Goal: Task Accomplishment & Management: Manage account settings

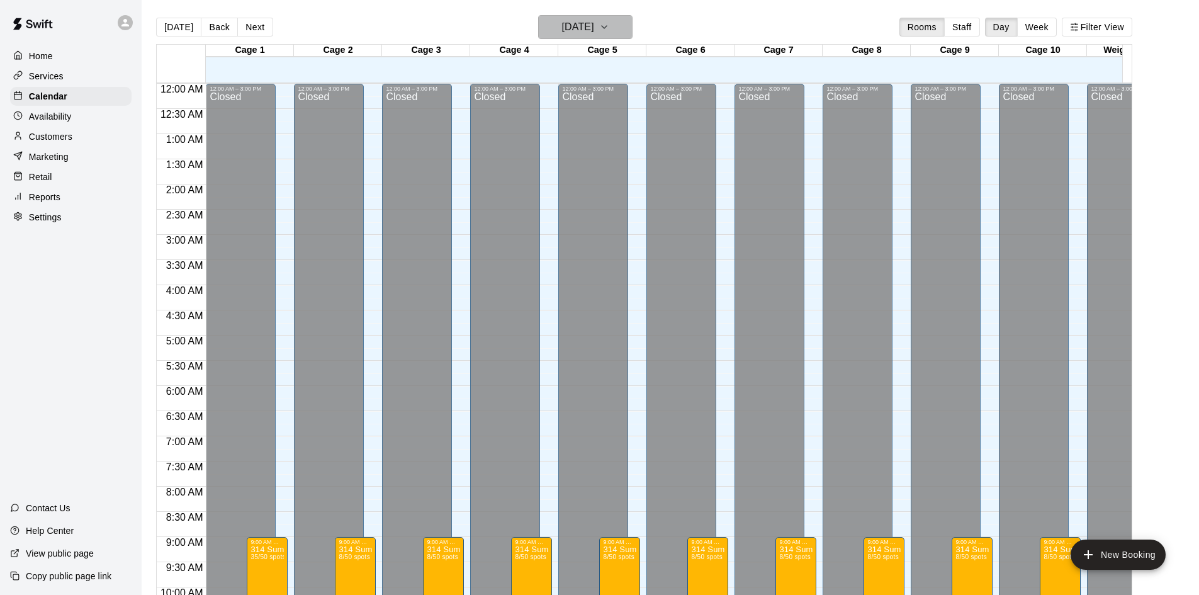
click at [625, 26] on button "Wednesday Aug 13" at bounding box center [585, 27] width 94 height 24
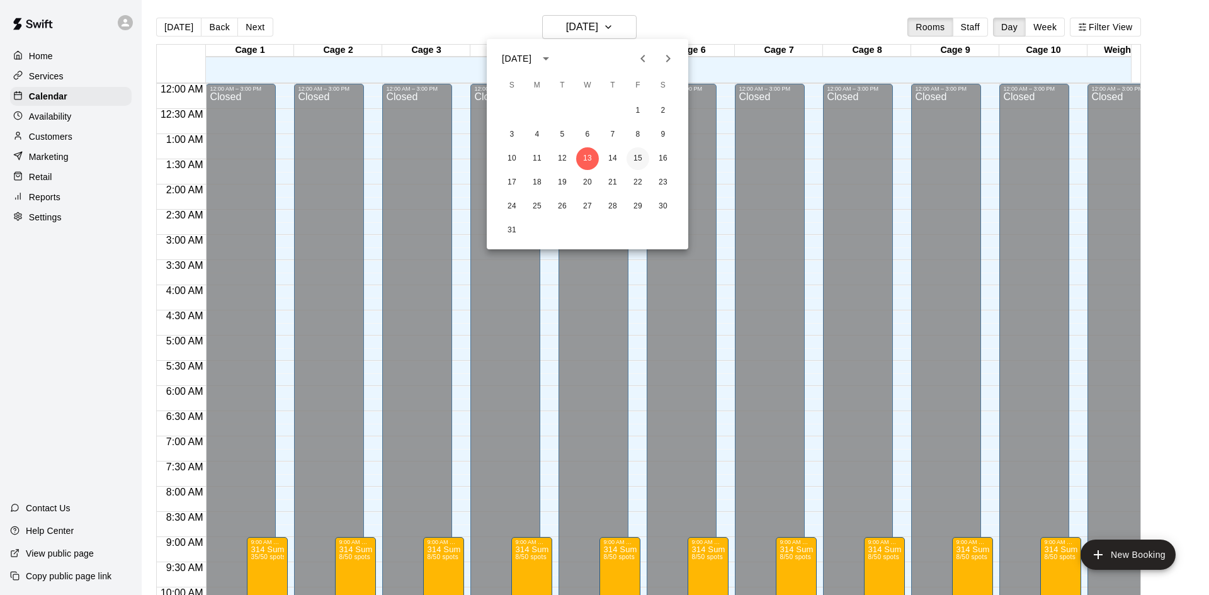
click at [640, 163] on button "15" at bounding box center [637, 158] width 23 height 23
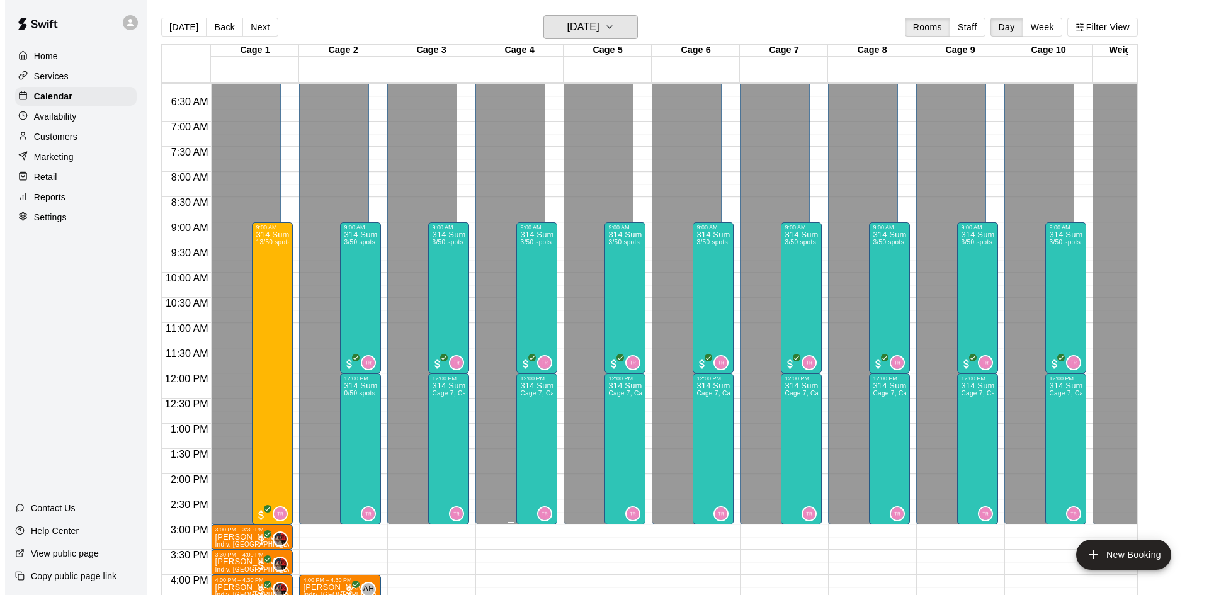
scroll to position [378, 0]
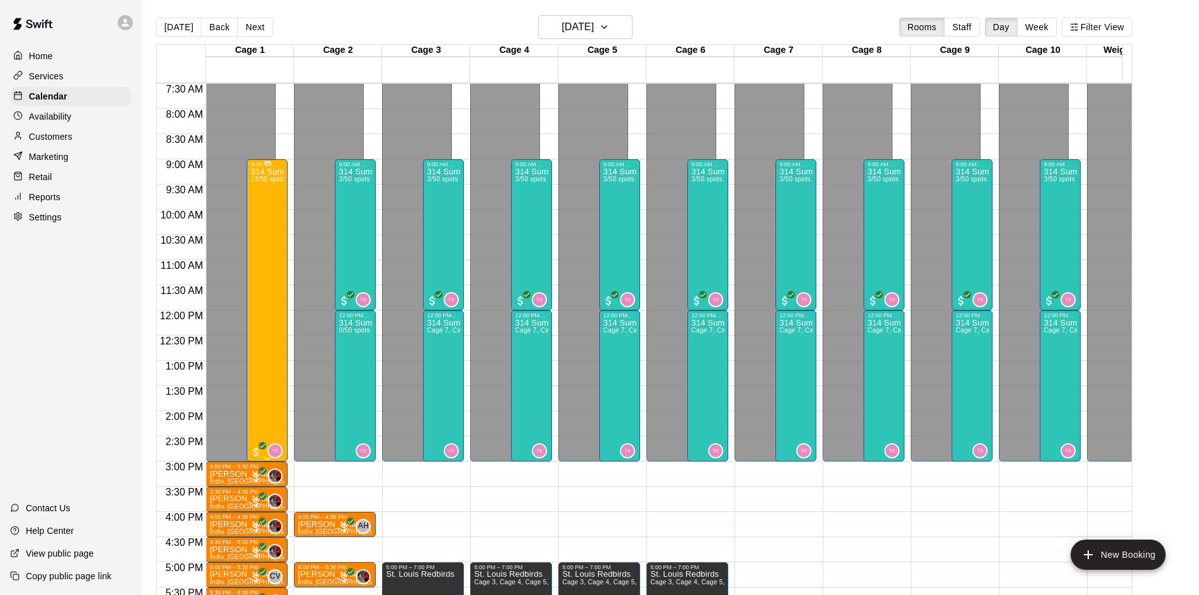
click at [277, 252] on div "314 Summer Camp | Week 10 (Friday Funday - Full) 13/50 spots" at bounding box center [267, 464] width 33 height 595
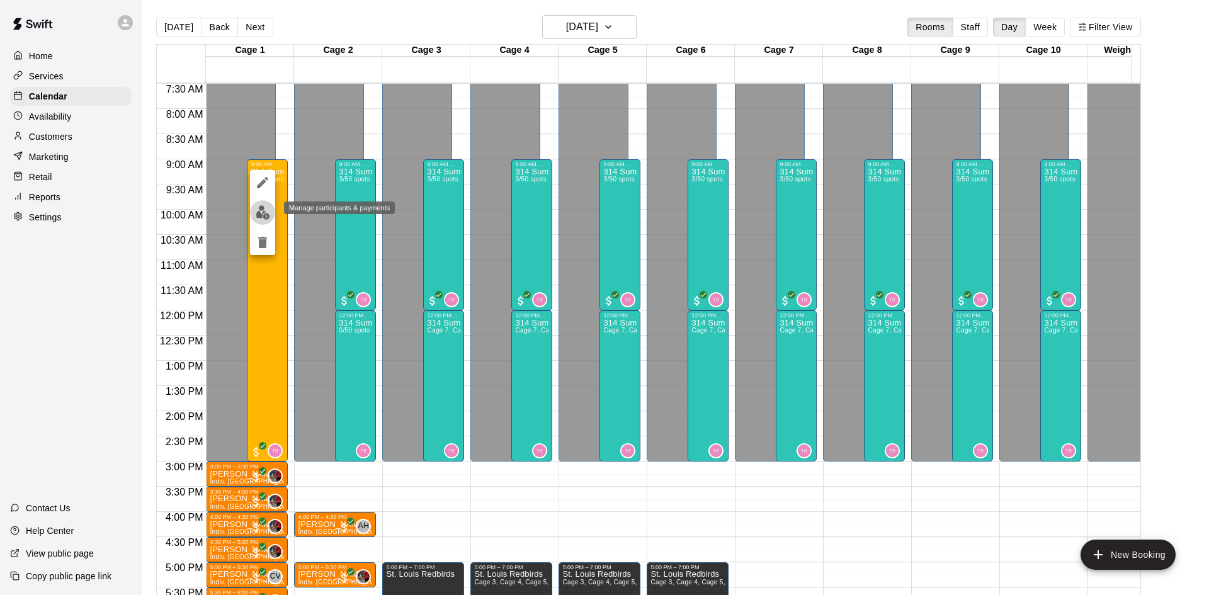
click at [260, 212] on img "edit" at bounding box center [263, 212] width 14 height 14
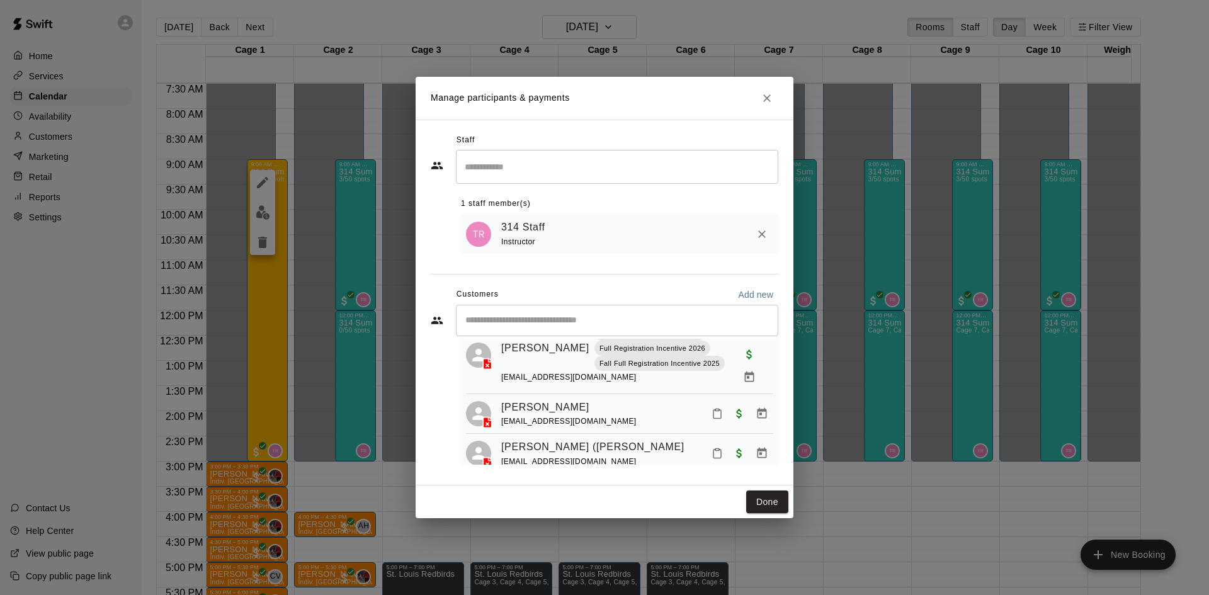
scroll to position [612, 0]
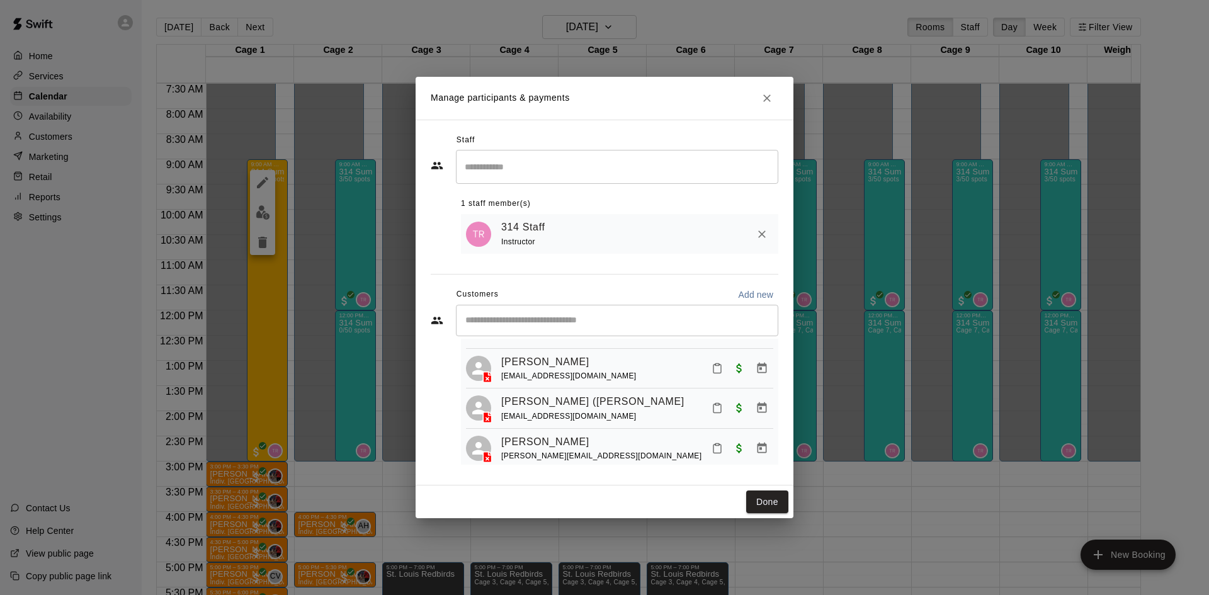
drag, startPoint x: 234, startPoint y: 341, endPoint x: 245, endPoint y: 336, distance: 11.8
click at [235, 341] on div "Manage participants & payments Staff ​ 1 staff member(s) 314 Staff Instructor C…" at bounding box center [604, 297] width 1209 height 595
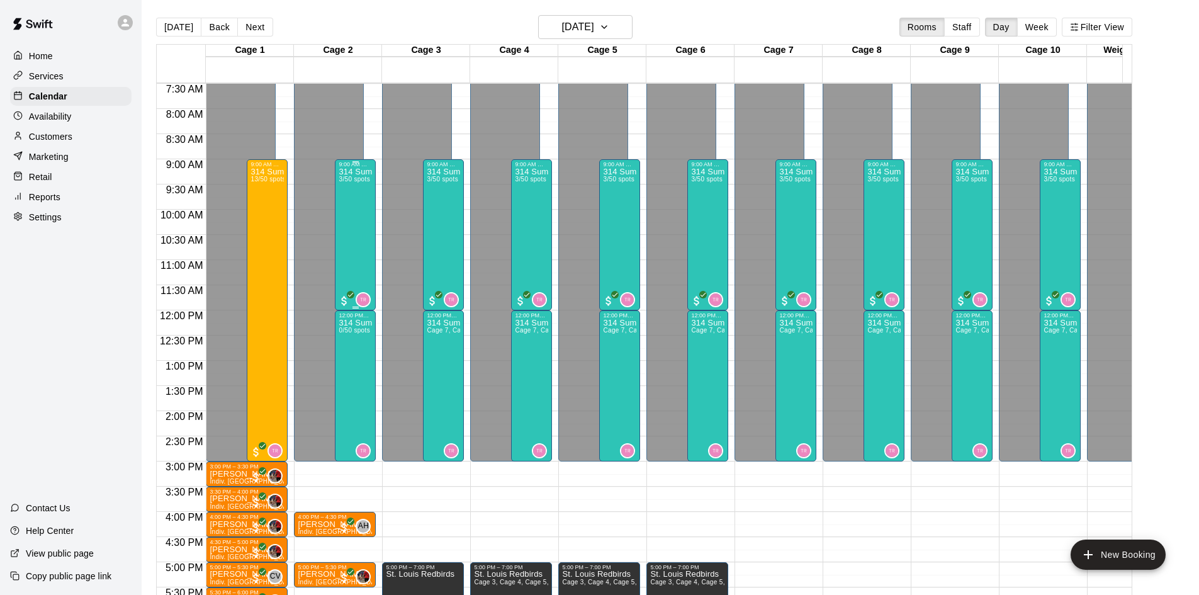
click at [349, 251] on div "314 Summer Camp | Week 10 (Friday Funday - Half) 3/50 spots" at bounding box center [355, 464] width 33 height 595
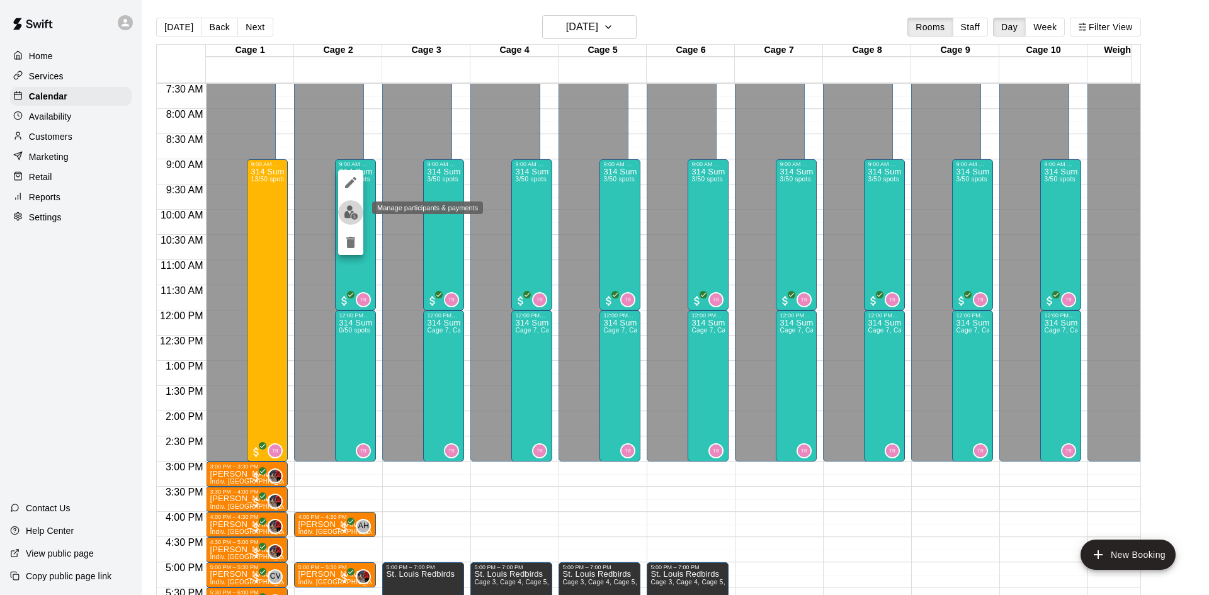
click at [354, 208] on img "edit" at bounding box center [351, 212] width 14 height 14
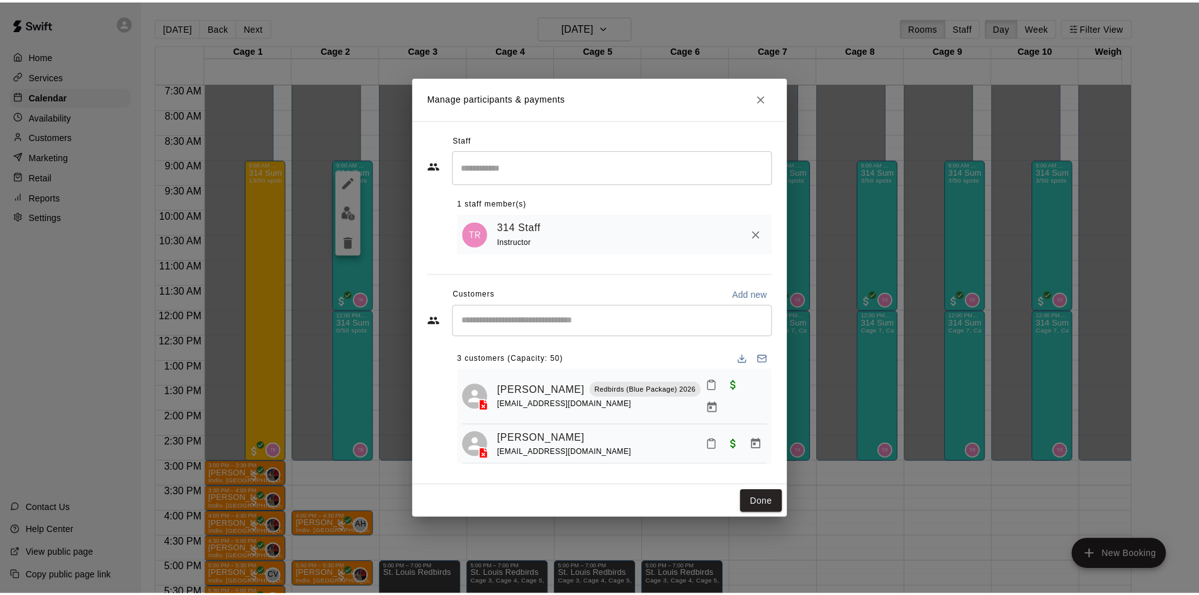
scroll to position [35, 0]
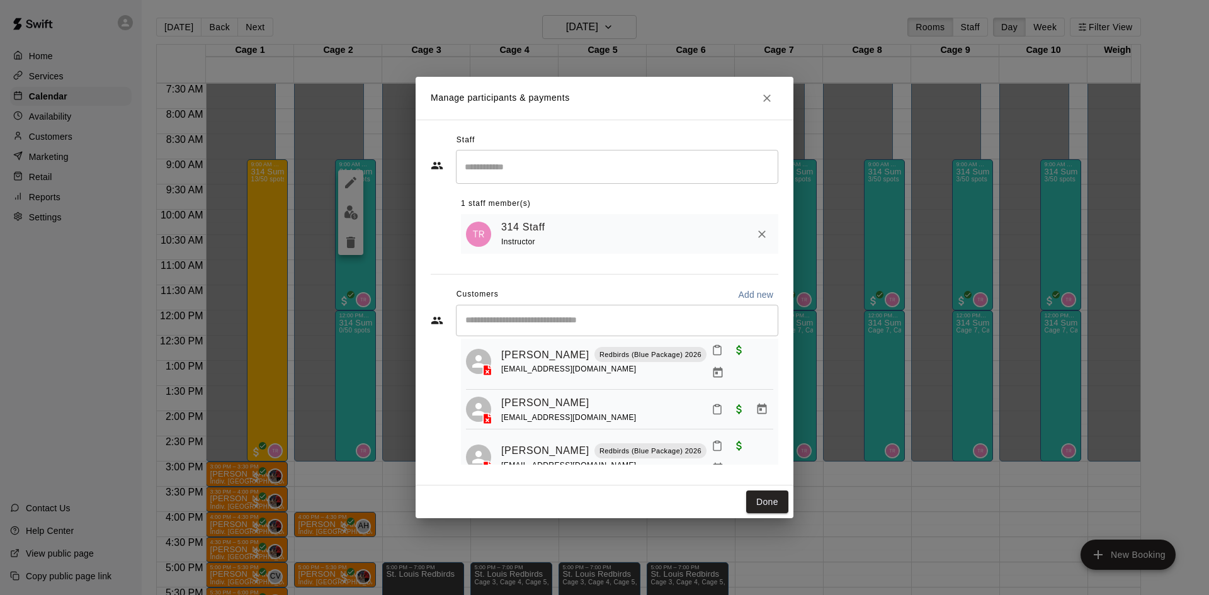
click at [764, 100] on icon "Close" at bounding box center [767, 98] width 8 height 8
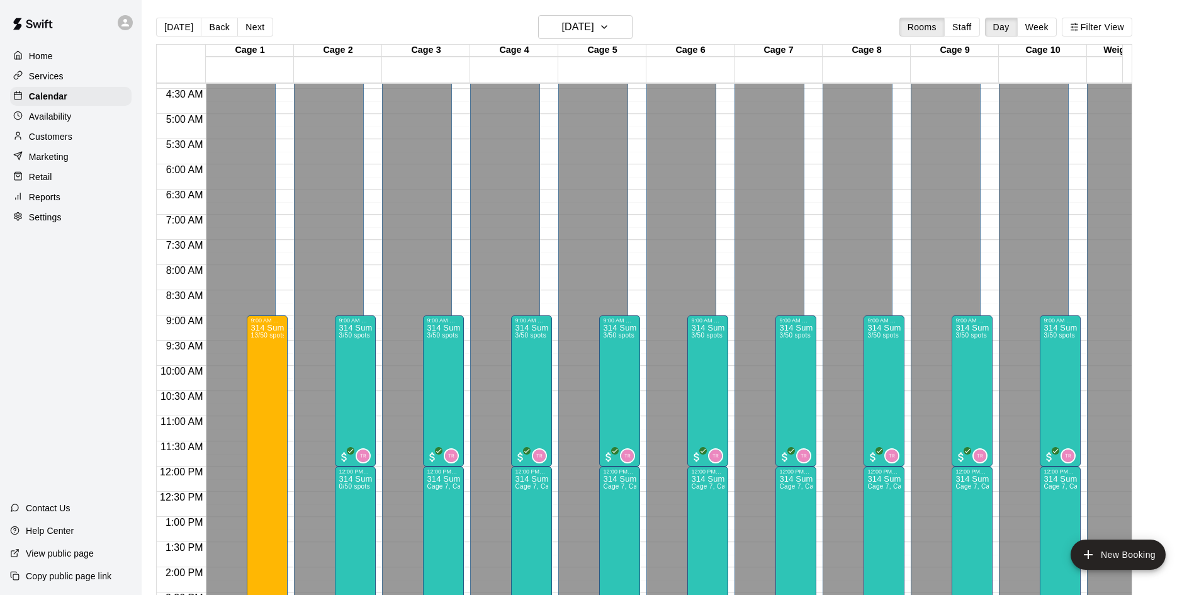
scroll to position [378, 0]
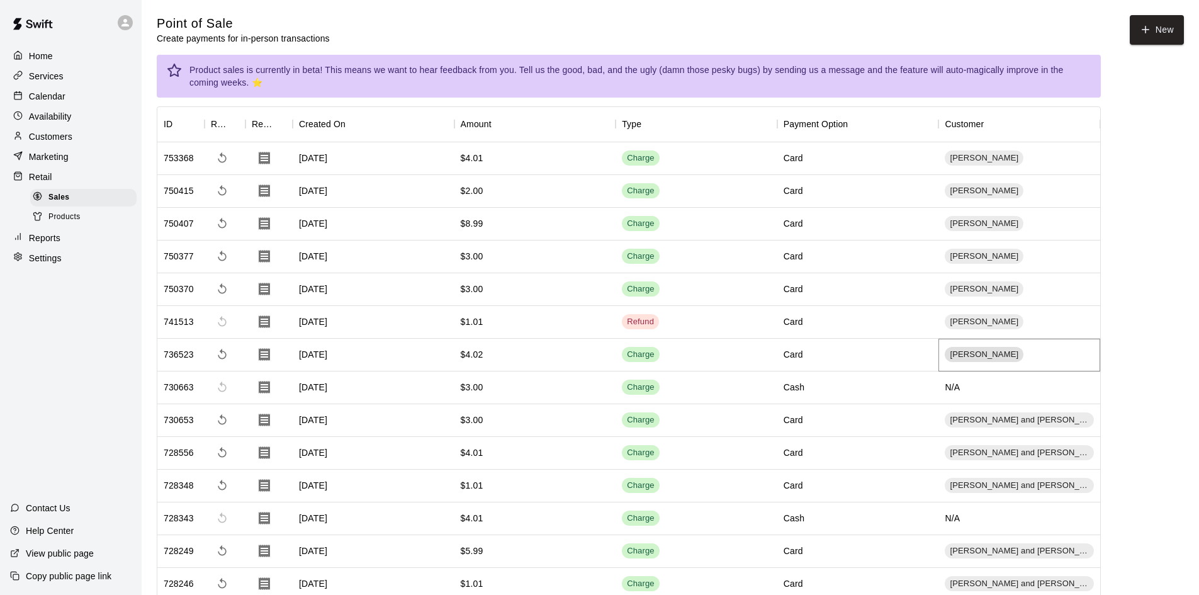
click at [982, 357] on span "[PERSON_NAME]" at bounding box center [984, 355] width 79 height 12
click at [982, 351] on span "[PERSON_NAME]" at bounding box center [984, 355] width 79 height 12
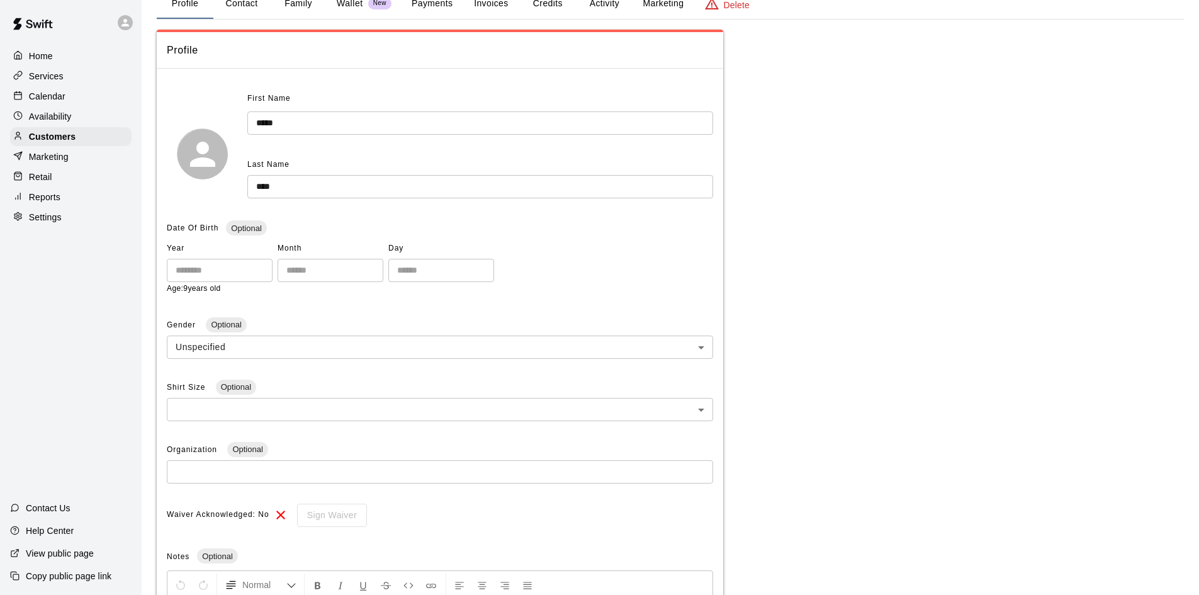
scroll to position [126, 0]
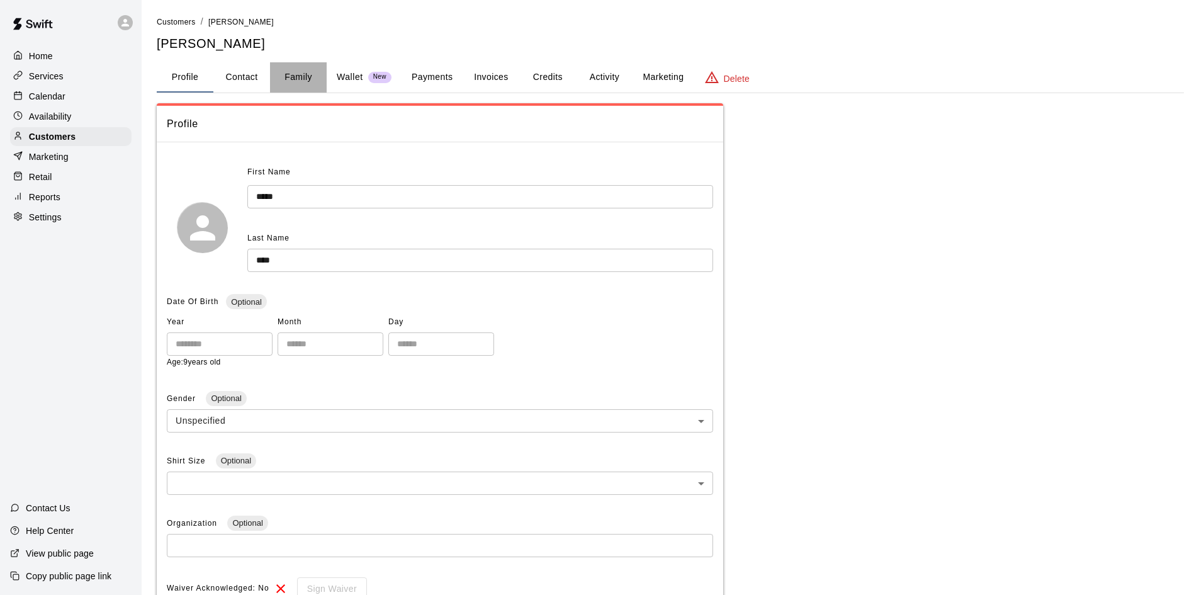
click at [288, 74] on button "Family" at bounding box center [298, 77] width 57 height 30
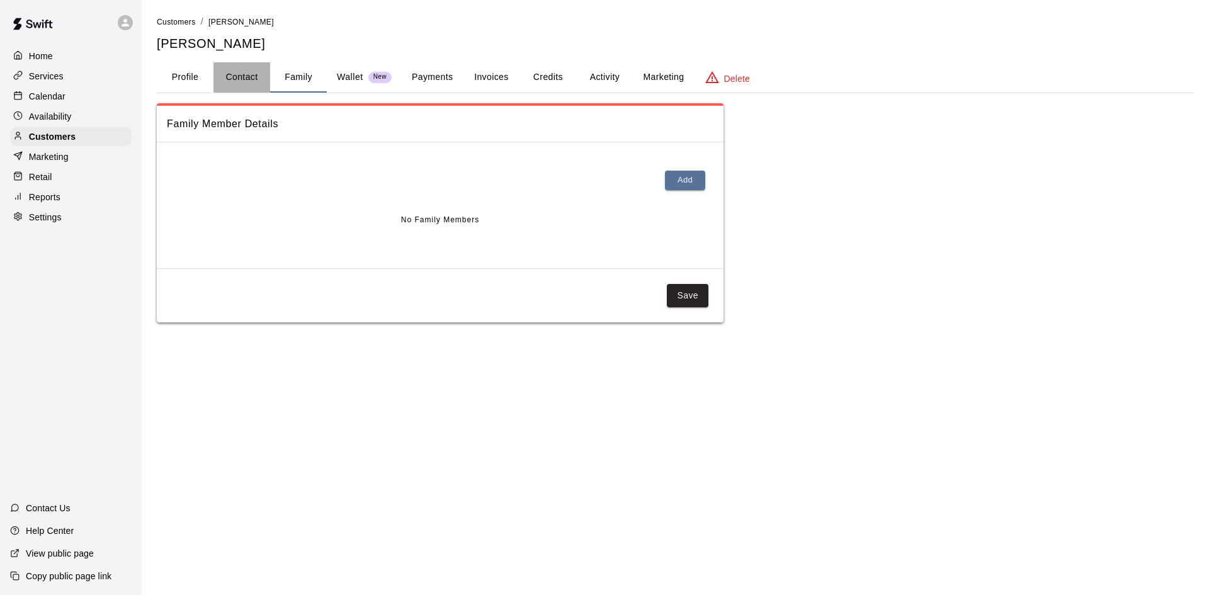
click at [242, 76] on button "Contact" at bounding box center [241, 77] width 57 height 30
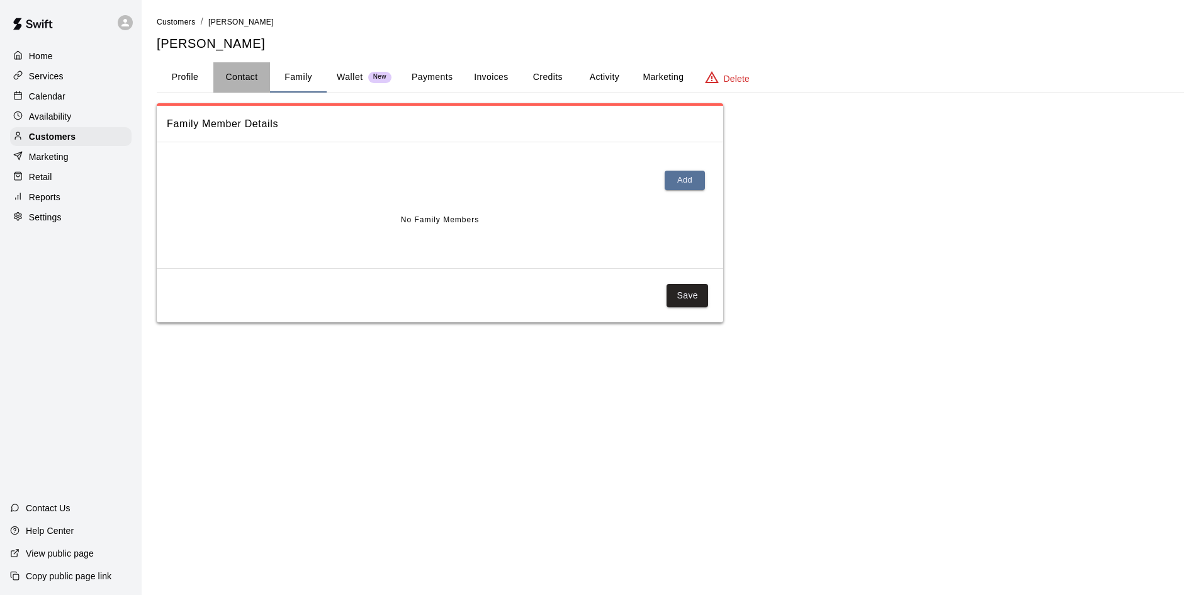
select select "**"
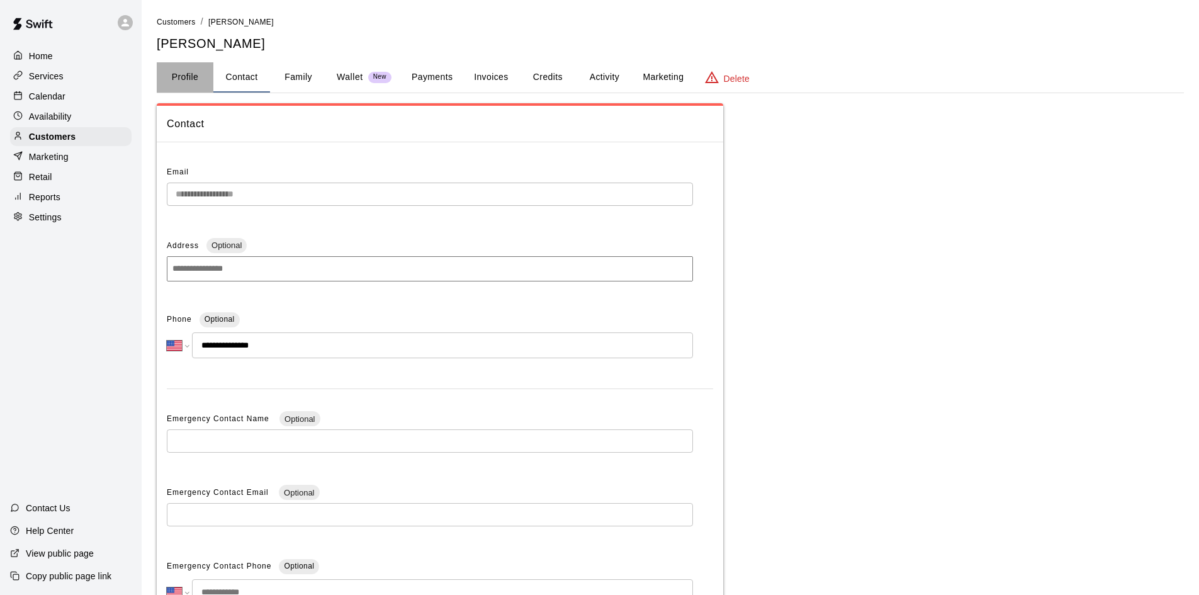
click at [192, 75] on button "Profile" at bounding box center [185, 77] width 57 height 30
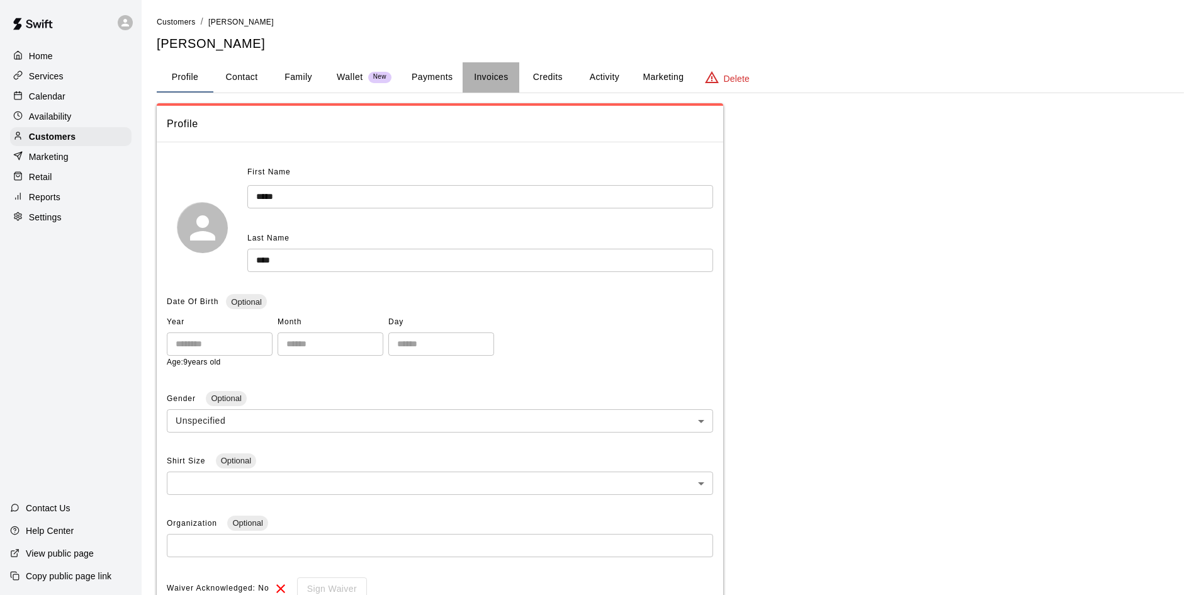
click at [477, 76] on button "Invoices" at bounding box center [491, 77] width 57 height 30
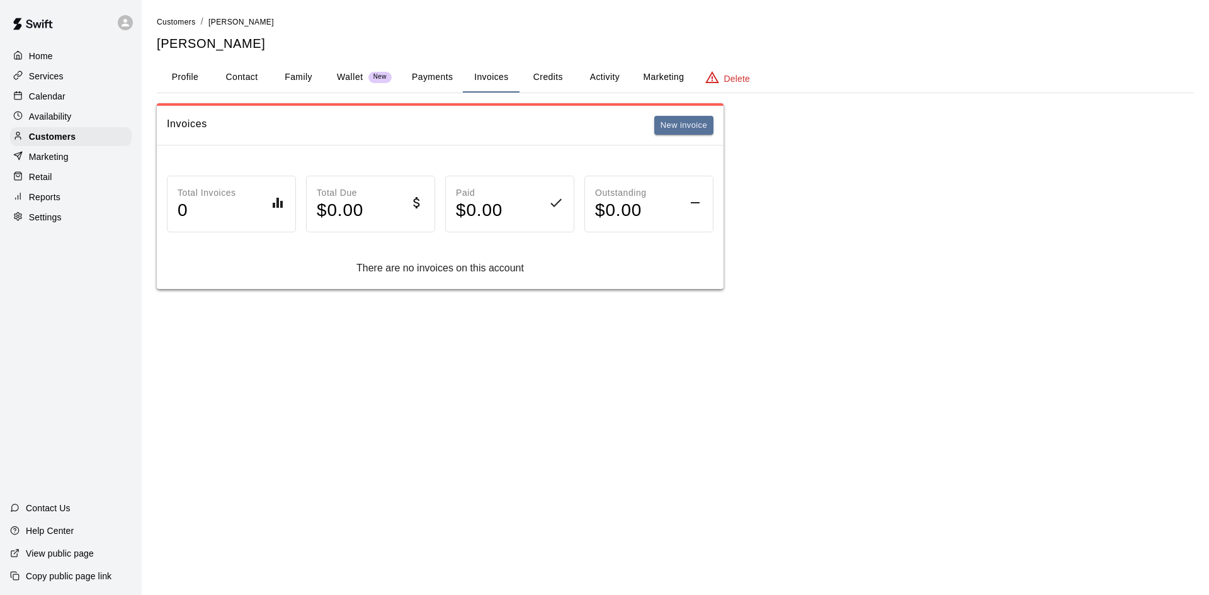
click at [663, 72] on button "Marketing" at bounding box center [663, 77] width 61 height 30
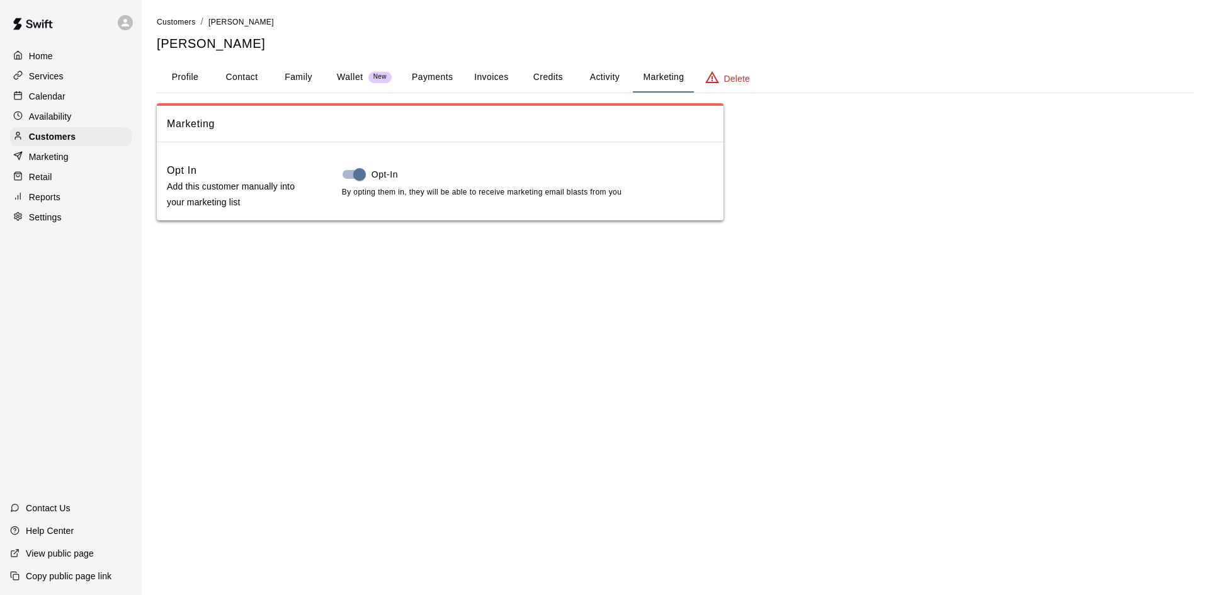
click at [54, 106] on div "Calendar" at bounding box center [71, 96] width 122 height 19
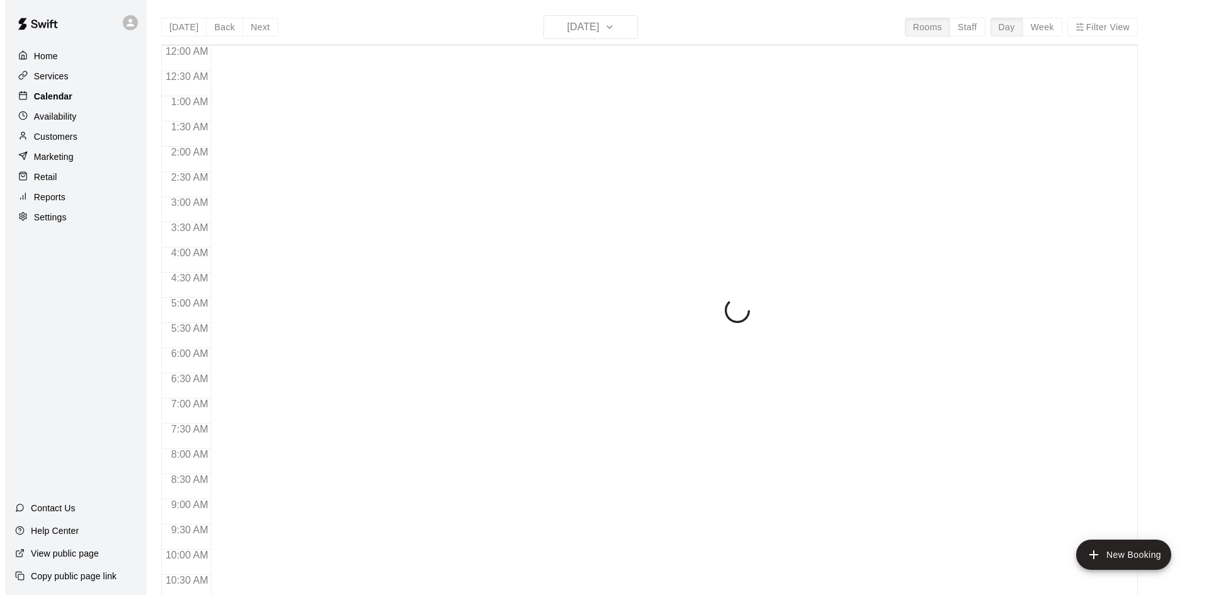
scroll to position [614, 0]
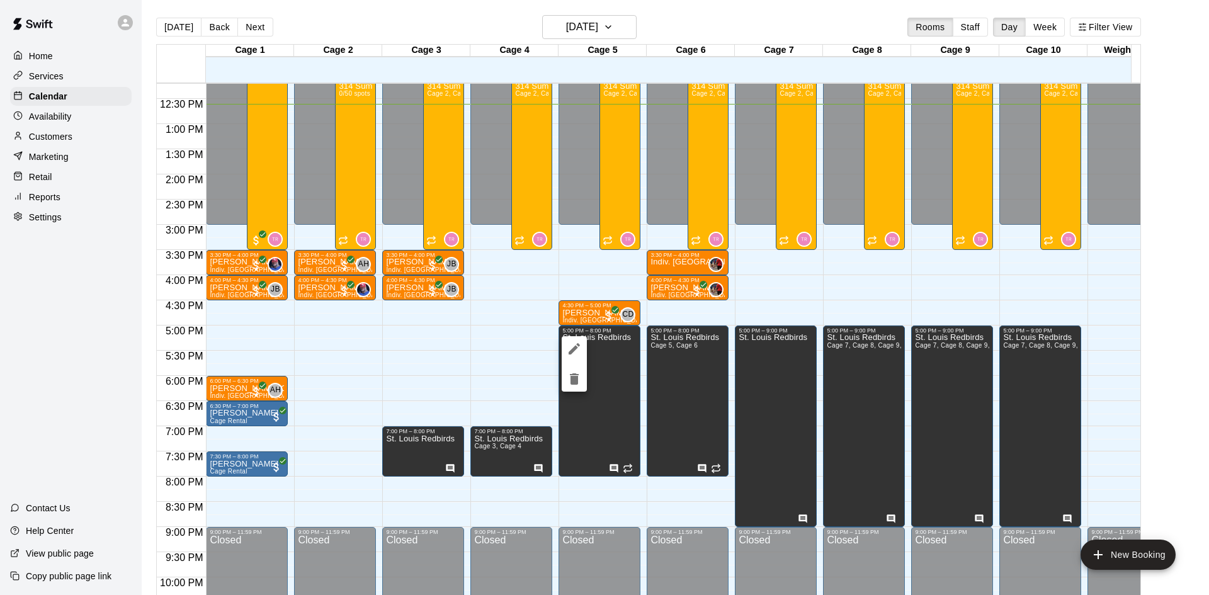
click at [575, 349] on icon "edit" at bounding box center [574, 348] width 11 height 11
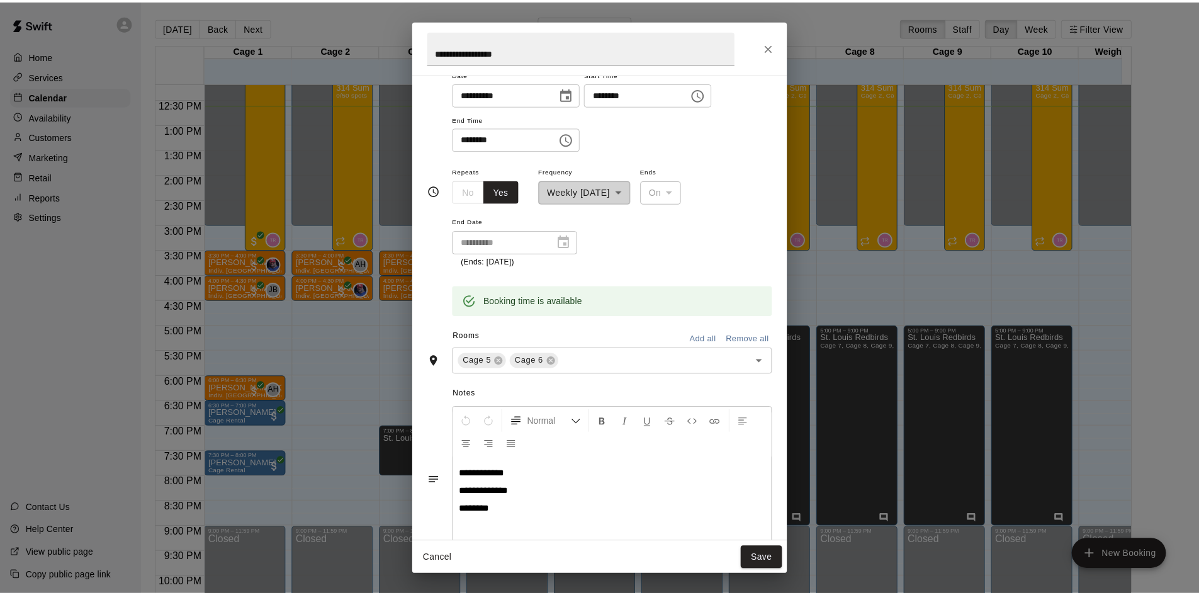
scroll to position [44, 0]
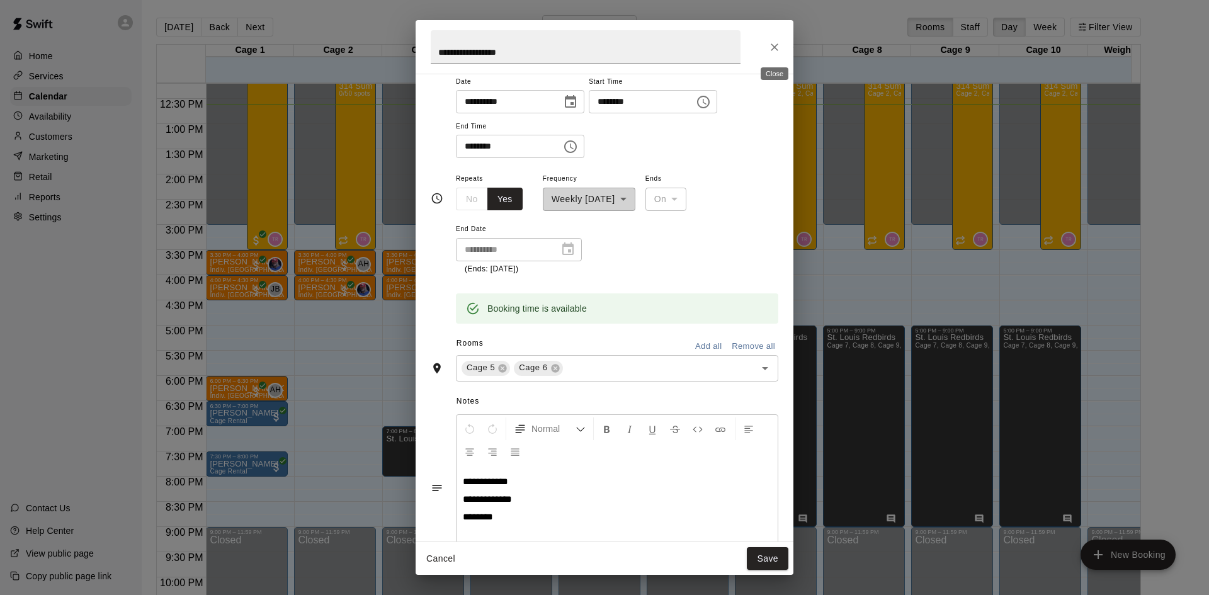
drag, startPoint x: 768, startPoint y: 48, endPoint x: 723, endPoint y: 111, distance: 77.1
click at [767, 50] on button "Close" at bounding box center [774, 47] width 23 height 23
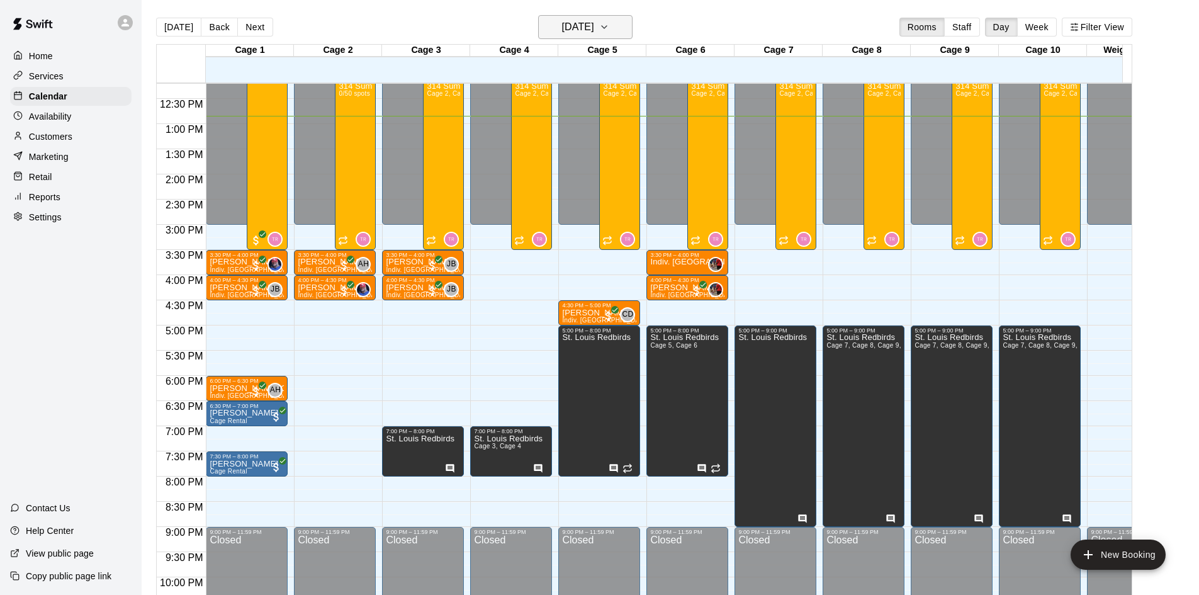
click at [579, 15] on button "Wednesday Aug 13" at bounding box center [585, 27] width 94 height 24
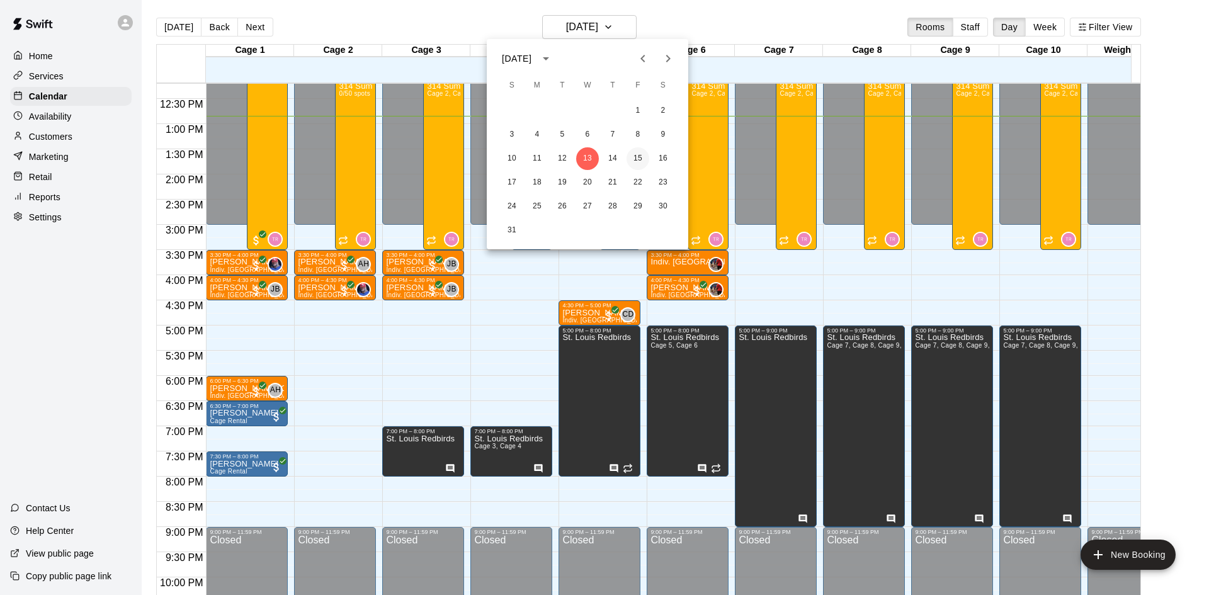
click at [641, 157] on button "15" at bounding box center [637, 158] width 23 height 23
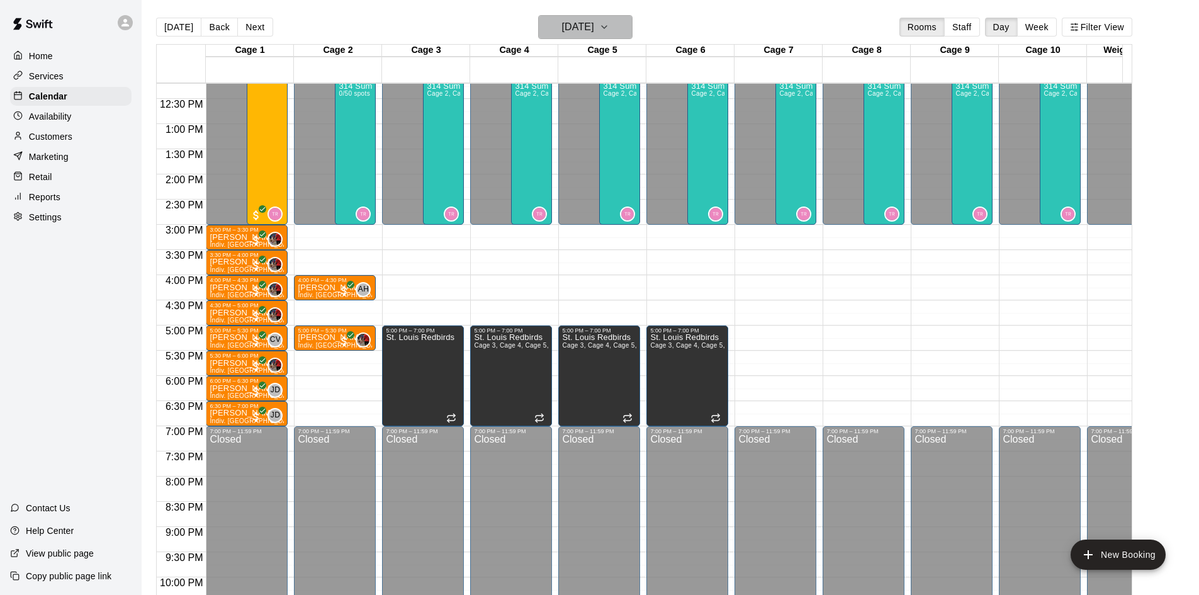
click at [550, 38] on button "Friday Aug 15" at bounding box center [585, 27] width 94 height 24
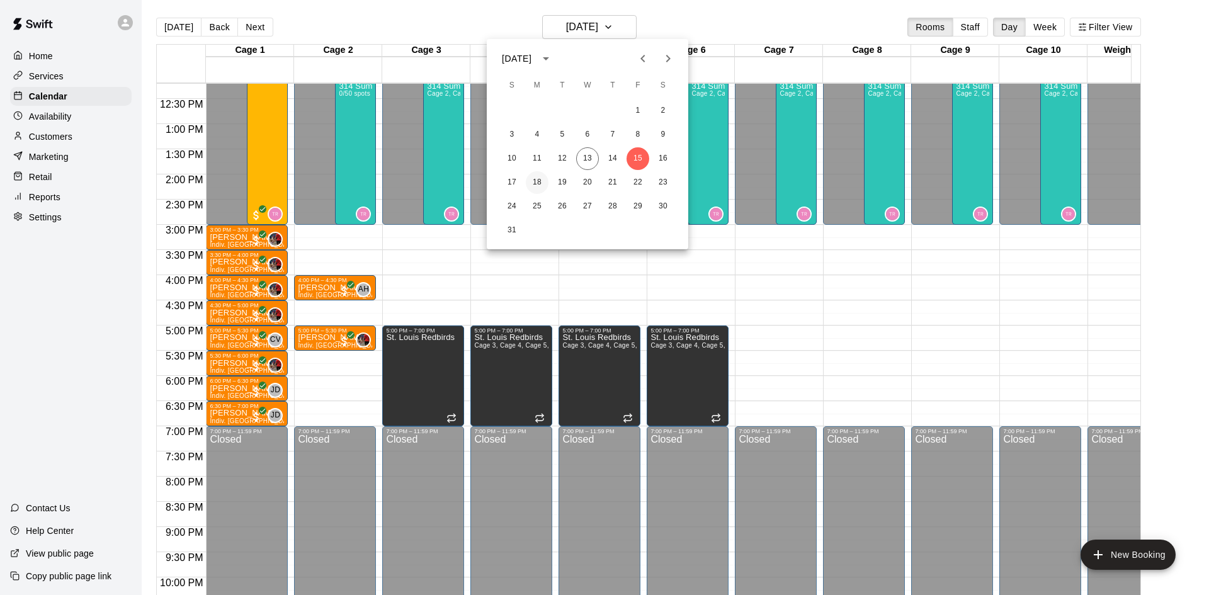
click at [534, 178] on button "18" at bounding box center [537, 182] width 23 height 23
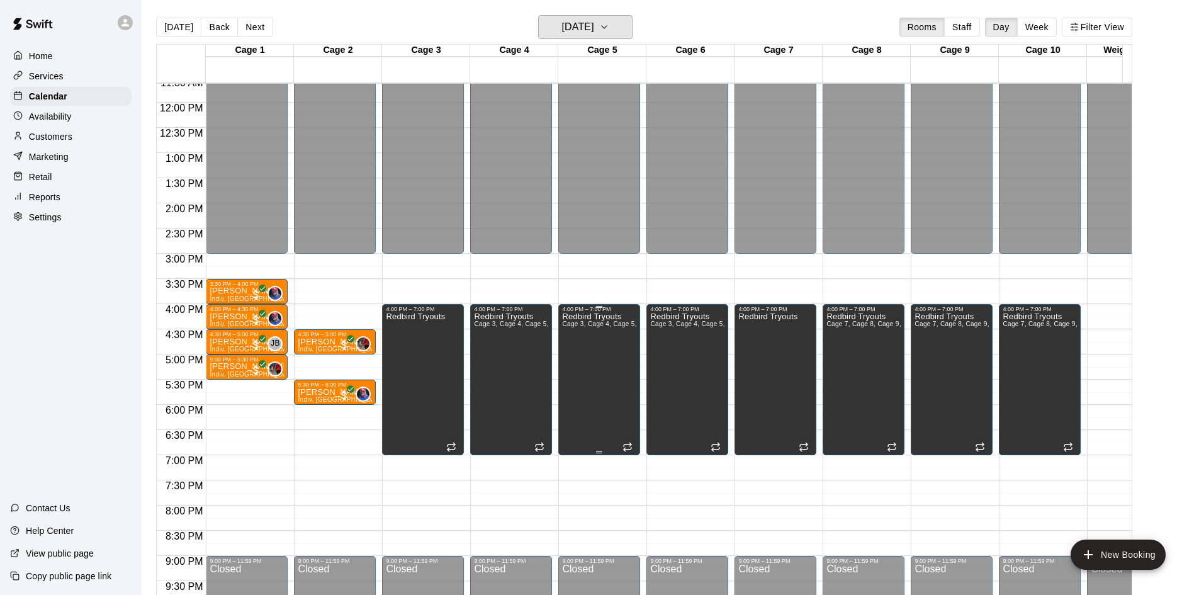
scroll to position [614, 0]
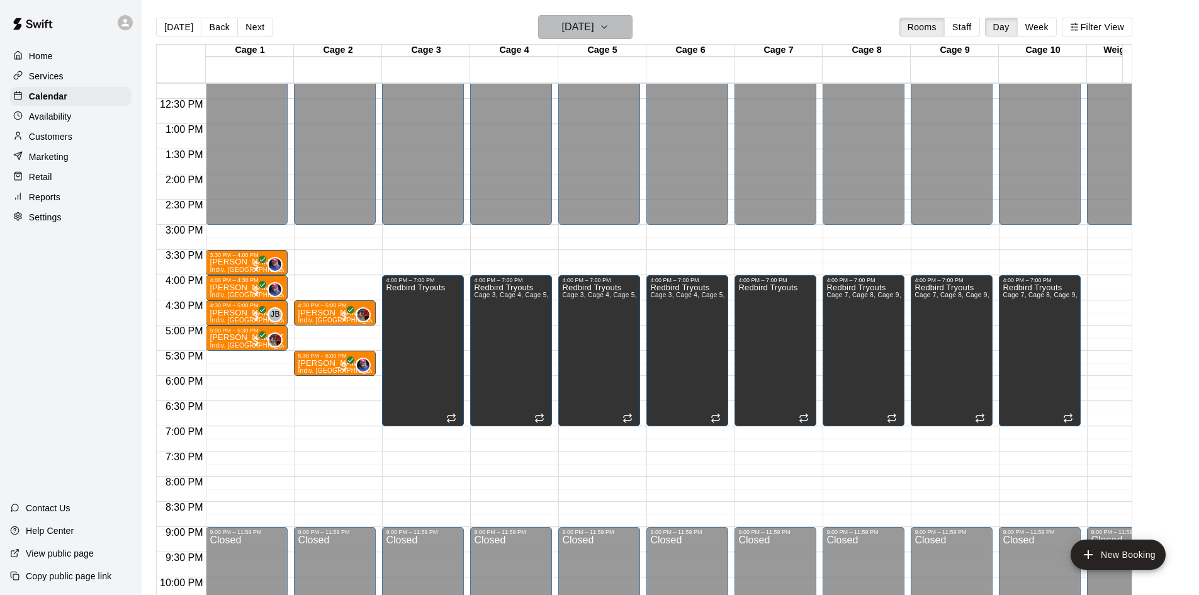
click at [586, 32] on h6 "Monday Aug 18" at bounding box center [578, 27] width 32 height 18
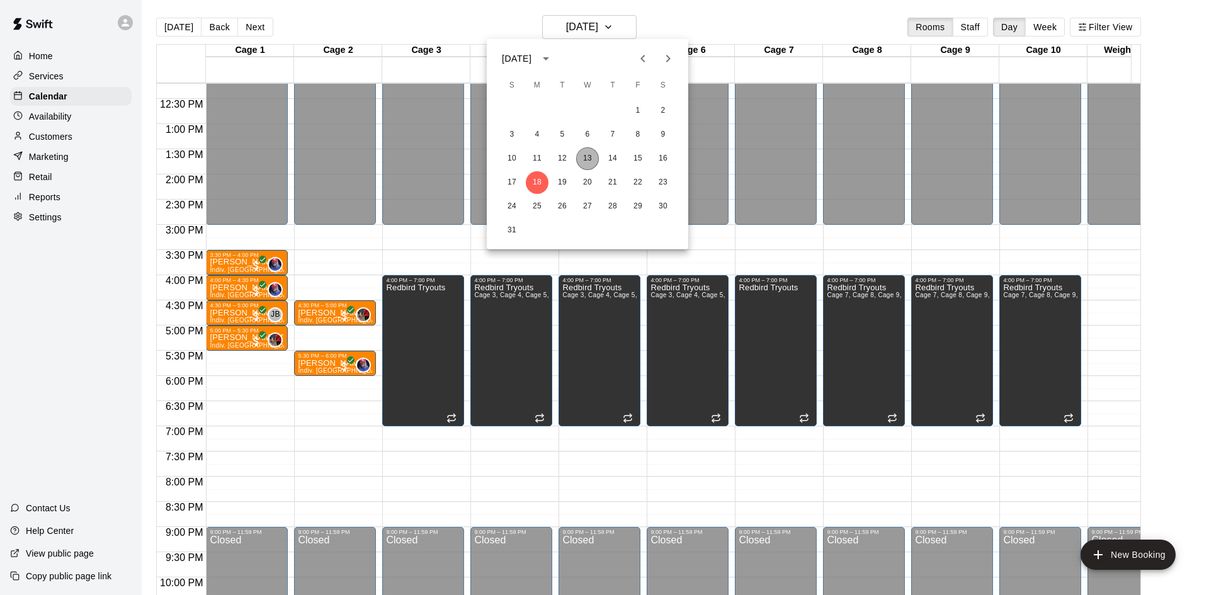
click at [591, 162] on button "13" at bounding box center [587, 158] width 23 height 23
